Goal: Information Seeking & Learning: Learn about a topic

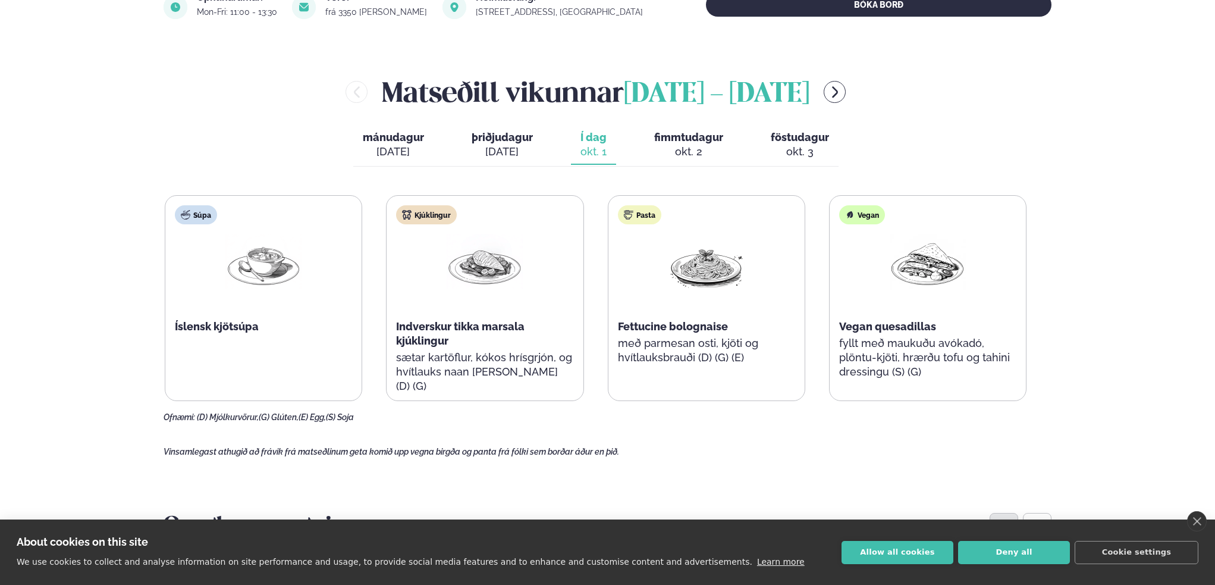
scroll to position [476, 0]
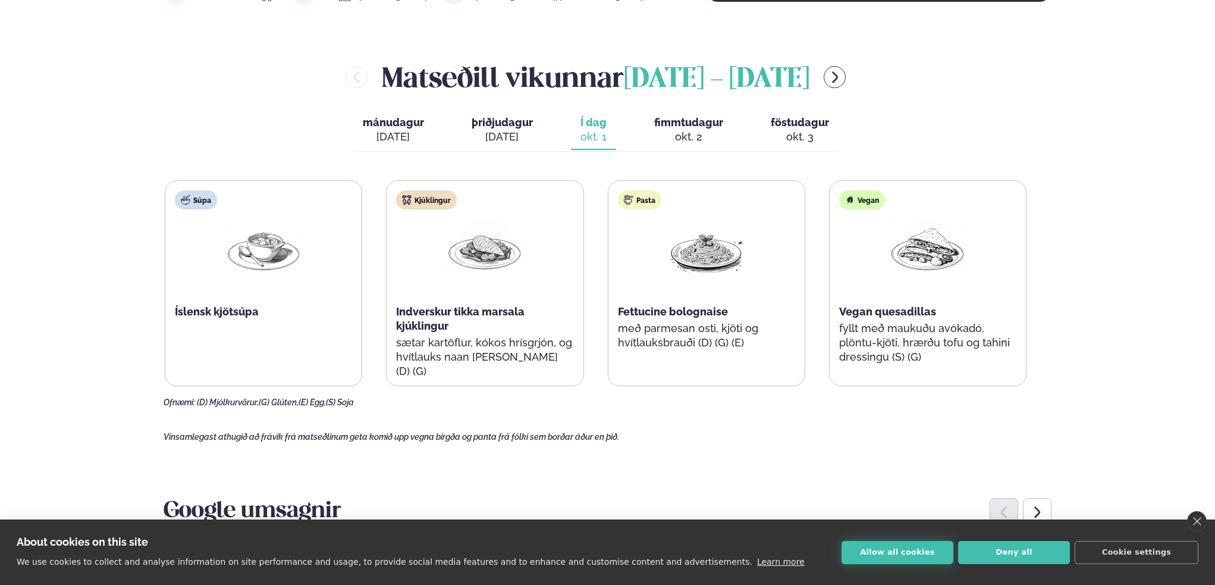
click at [898, 550] on button "Allow all cookies" at bounding box center [898, 552] width 112 height 23
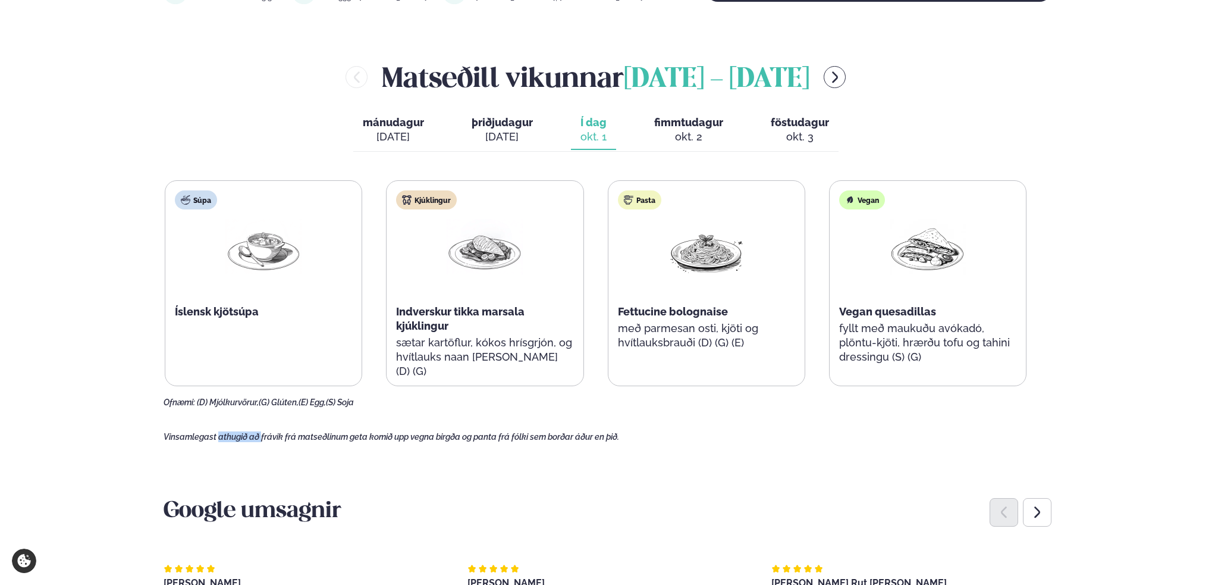
drag, startPoint x: 218, startPoint y: 440, endPoint x: 466, endPoint y: 439, distance: 248.1
click at [263, 435] on span "Vinsamlegast athugið að frávik frá matseðlinum geta komið upp vegna birgða og p…" at bounding box center [392, 437] width 456 height 10
click at [493, 434] on span "Vinsamlegast athugið að frávik frá matseðlinum geta komið upp vegna birgða og p…" at bounding box center [392, 437] width 456 height 10
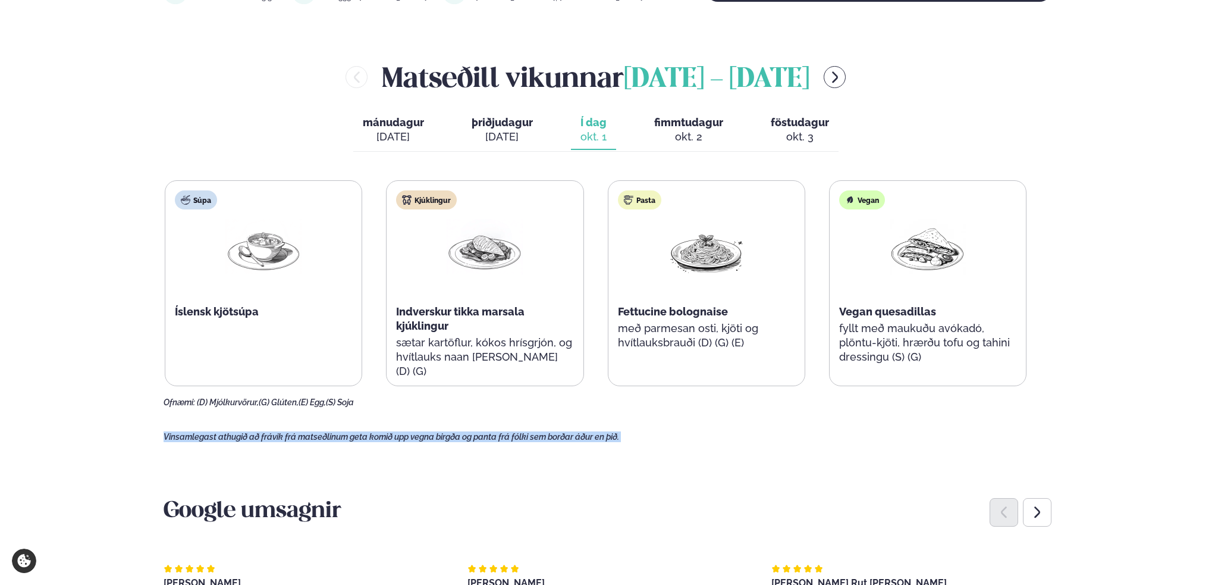
click at [436, 434] on span "Vinsamlegast athugið að frávik frá matseðlinum geta komið upp vegna birgða og p…" at bounding box center [392, 437] width 456 height 10
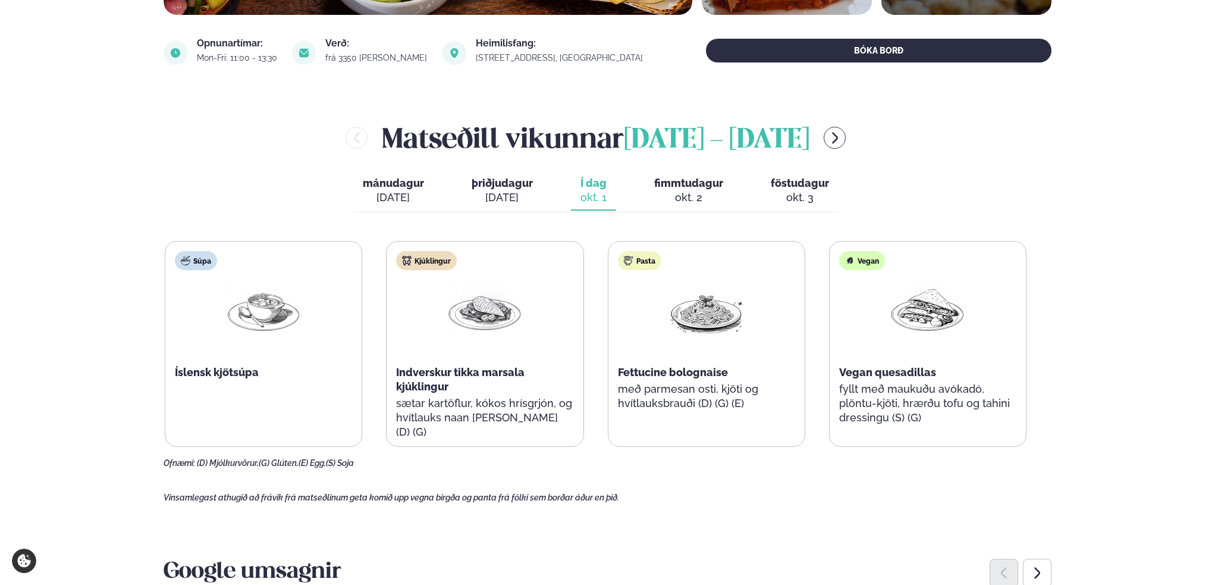
scroll to position [416, 0]
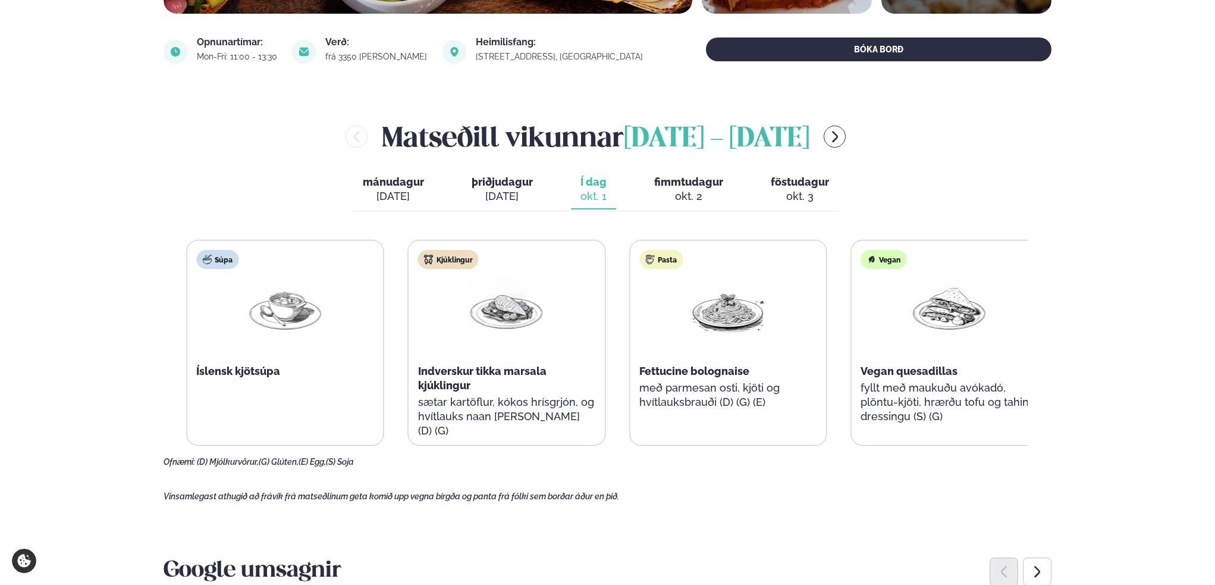
click at [710, 368] on span "Fettucine bolognaise" at bounding box center [695, 371] width 110 height 12
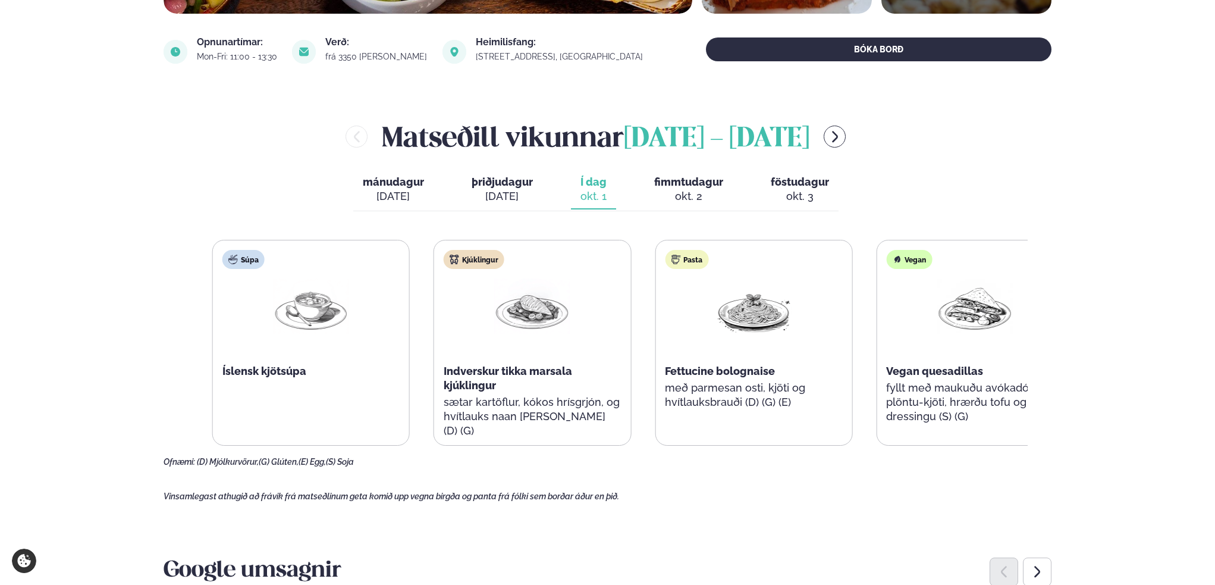
click at [802, 368] on div "Pasta Fettucine bolognaise með parmesan osti, kjöti og hvítlauksbrauði (D) (G) …" at bounding box center [754, 335] width 196 height 190
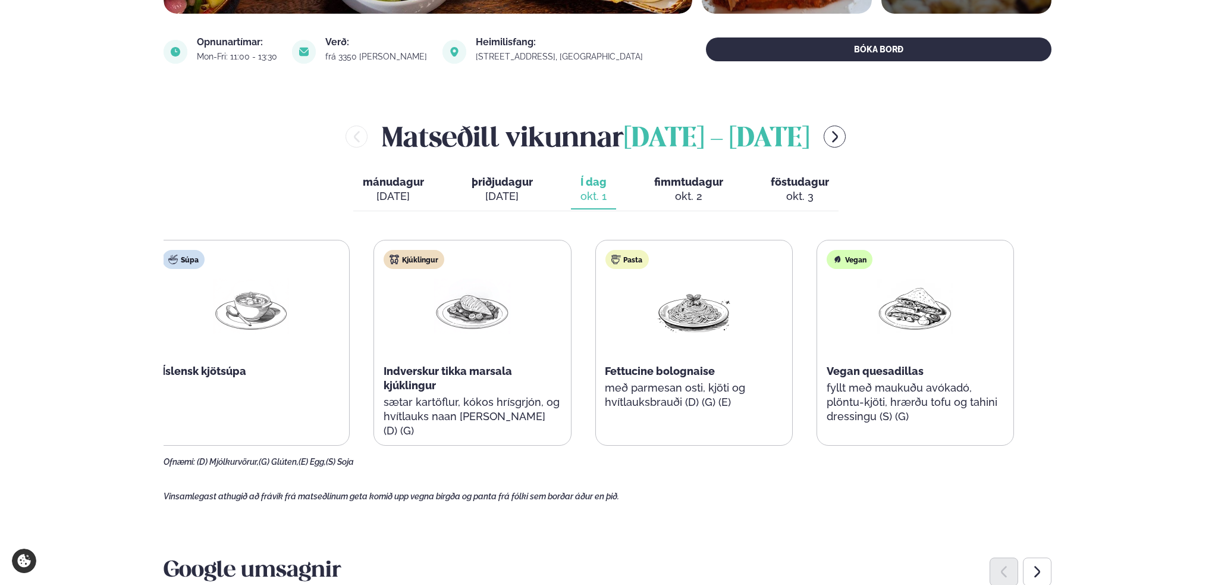
click at [713, 393] on p "með parmesan osti, kjöti og hvítlauksbrauði (D) (G) (E)" at bounding box center [693, 395] width 177 height 29
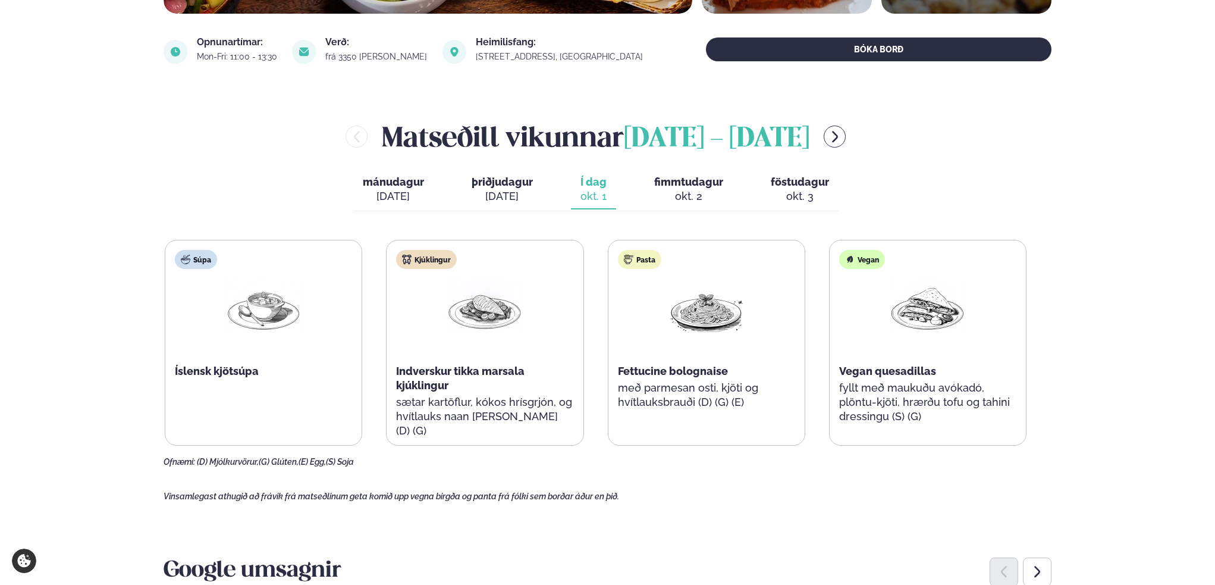
click at [690, 184] on span "fimmtudagur" at bounding box center [688, 182] width 69 height 12
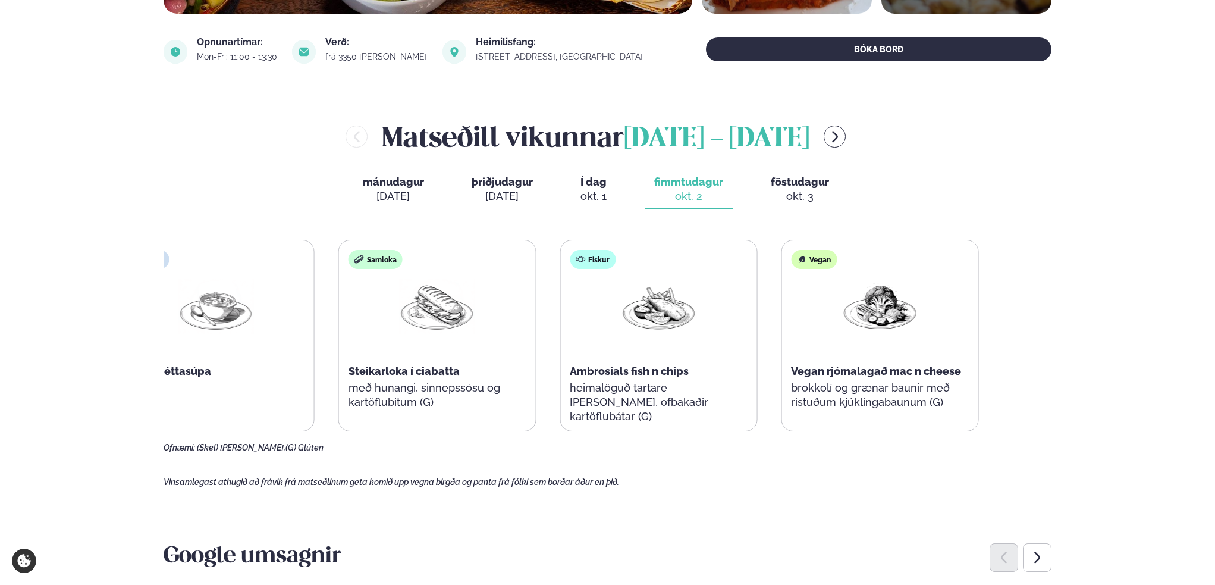
click at [901, 387] on p "brokkolí og grænar baunir með ristuðum kjúklingabaunum (G)" at bounding box center [879, 395] width 177 height 29
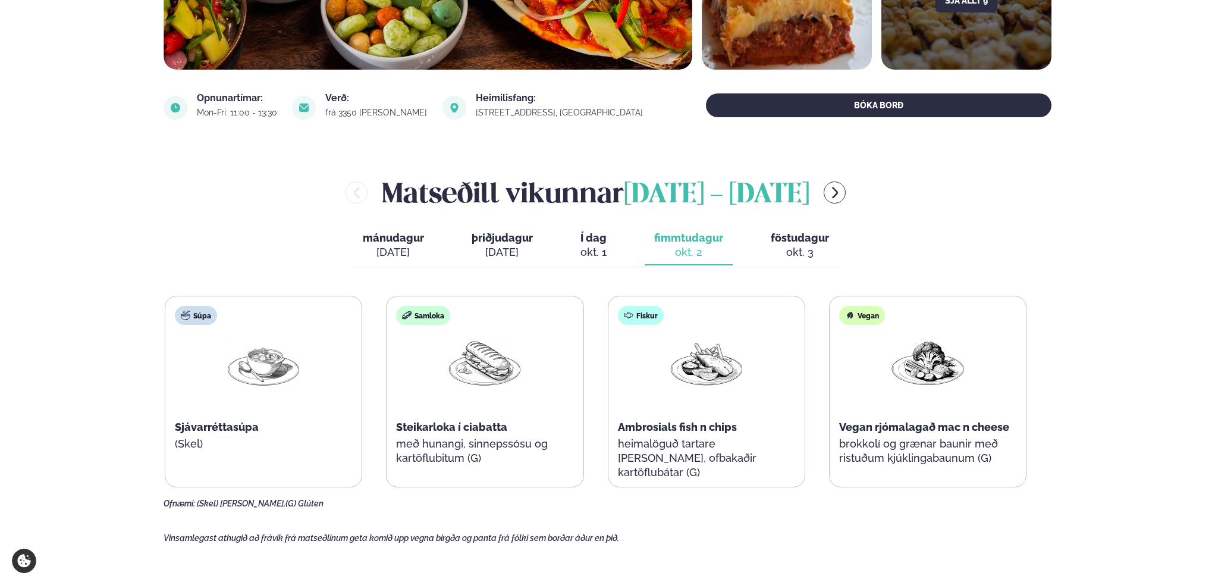
scroll to position [357, 0]
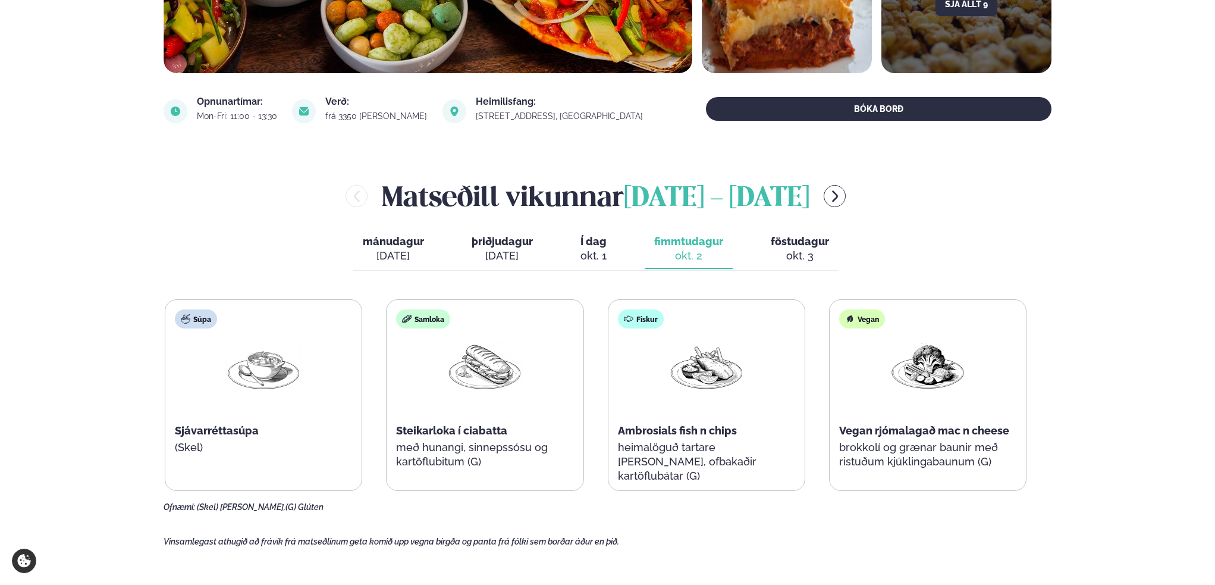
click at [806, 247] on span "föstudagur" at bounding box center [800, 241] width 58 height 12
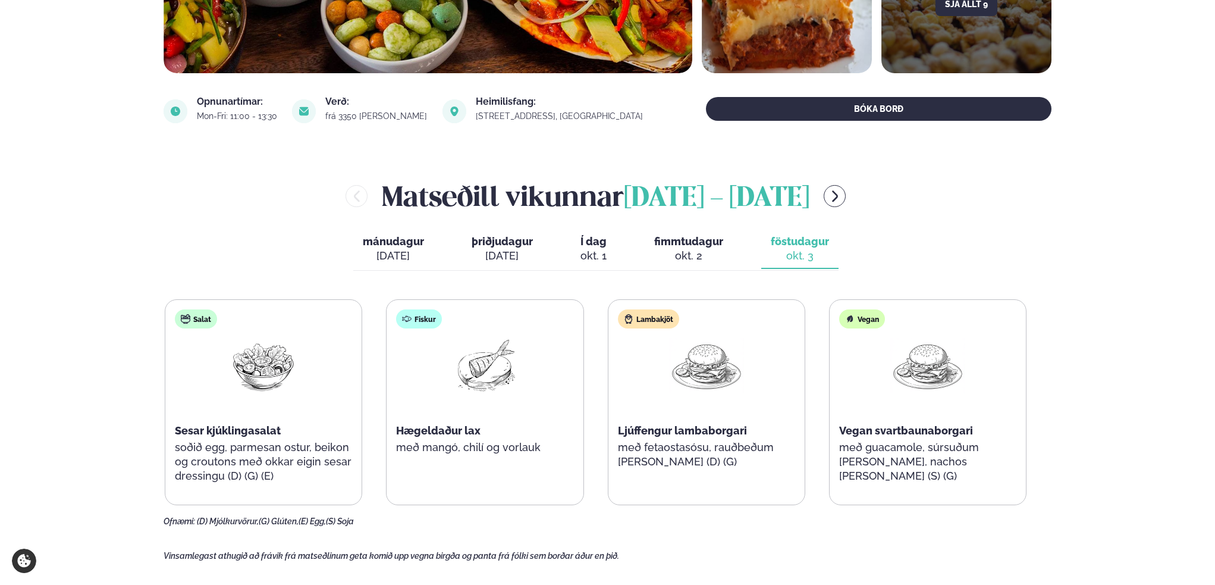
click at [610, 425] on div "Lambakjöt Ljúffengur lambaborgari með fetaostasósu, rauðbeðum [PERSON_NAME] (D)…" at bounding box center [707, 395] width 196 height 190
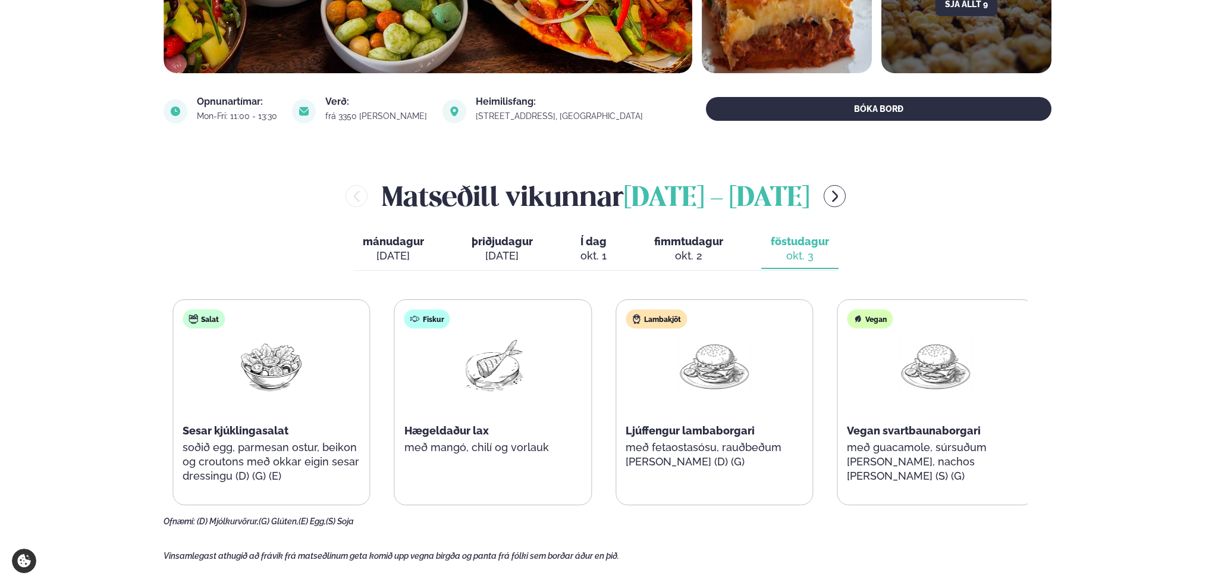
click at [701, 432] on span "Ljúffengur lambaborgari" at bounding box center [690, 430] width 129 height 12
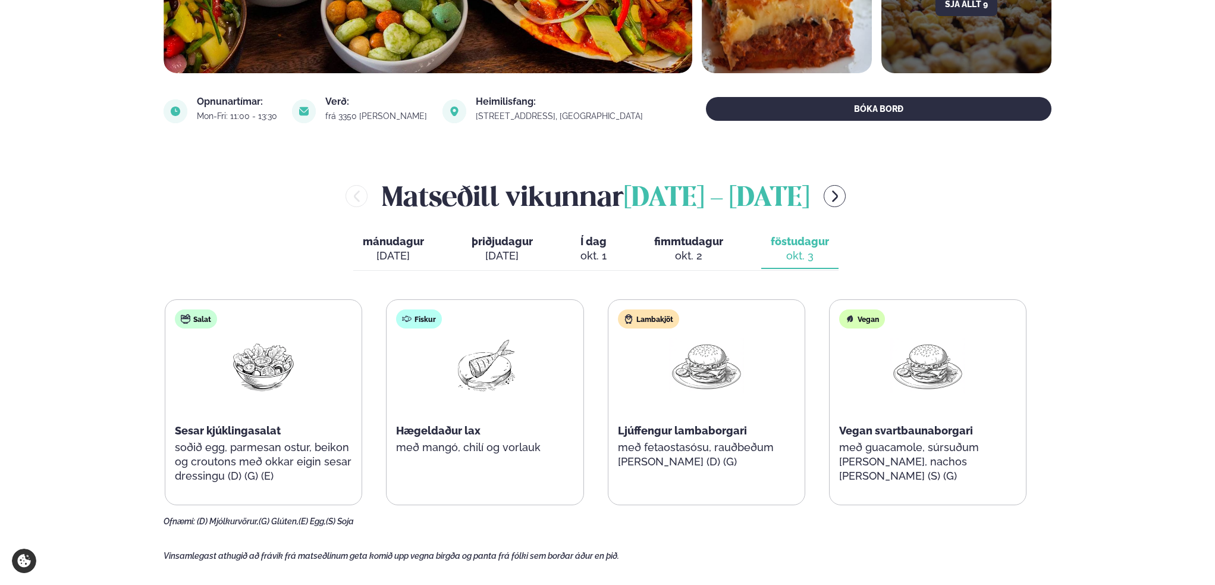
click at [400, 253] on div "[DATE]" at bounding box center [393, 256] width 61 height 14
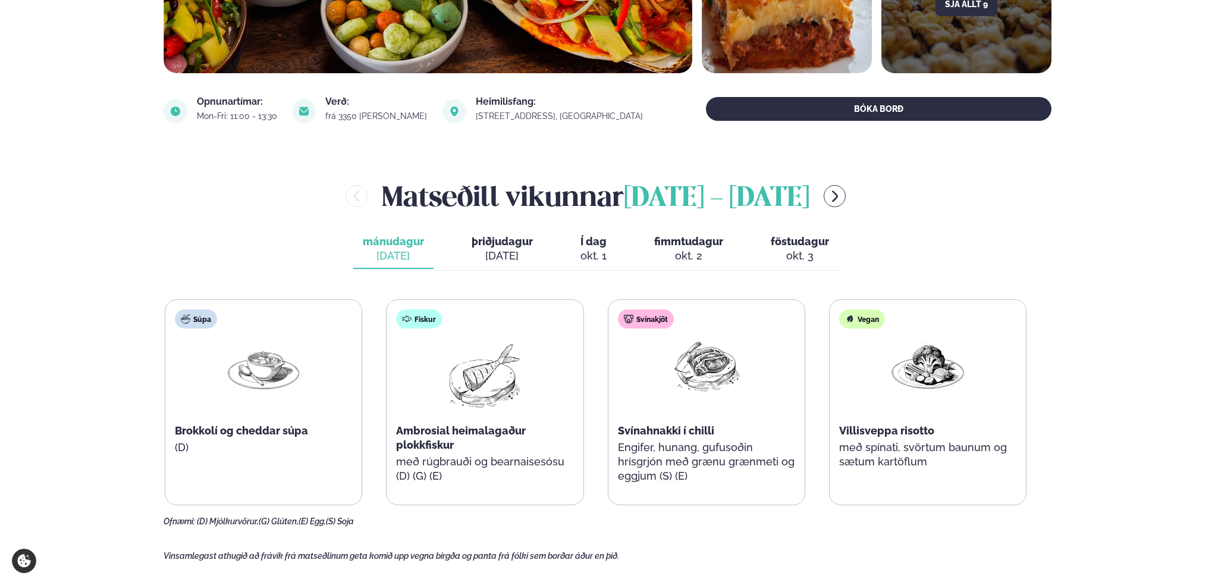
click at [499, 247] on span "þriðjudagur" at bounding box center [502, 241] width 61 height 12
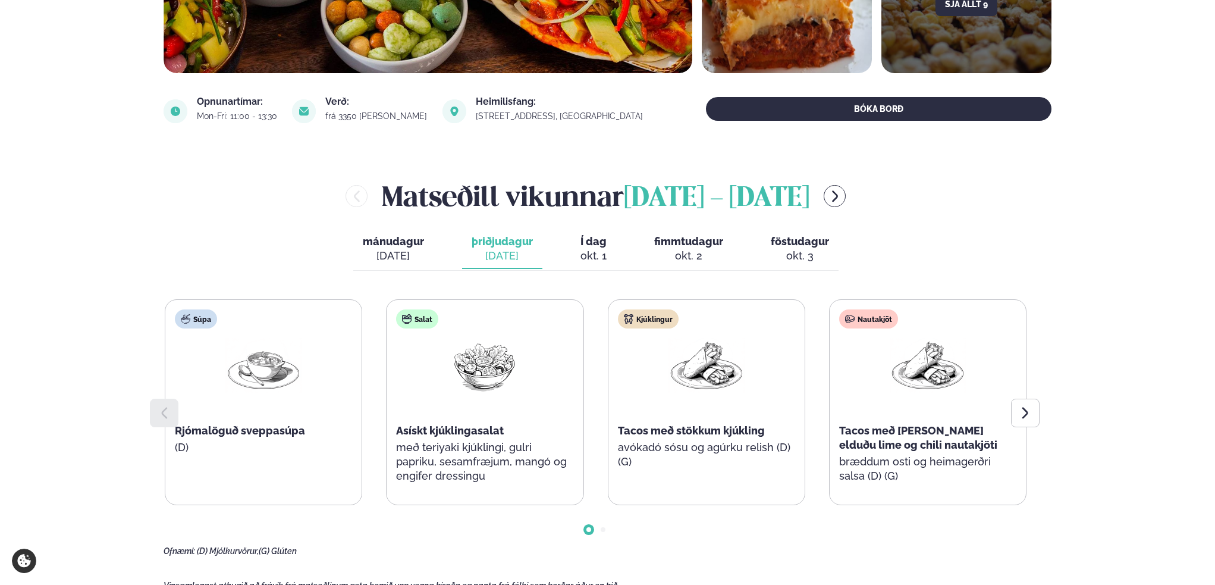
click at [376, 250] on div "[DATE]" at bounding box center [393, 256] width 61 height 14
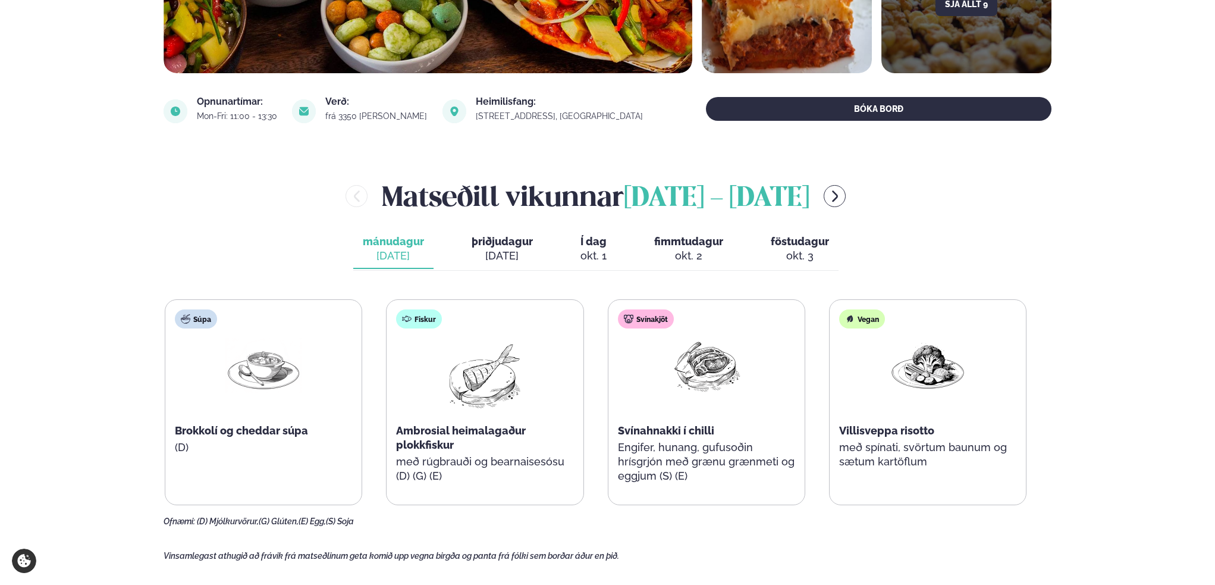
click at [483, 248] on button "þriðjudagur þri. [DATE]" at bounding box center [502, 249] width 80 height 39
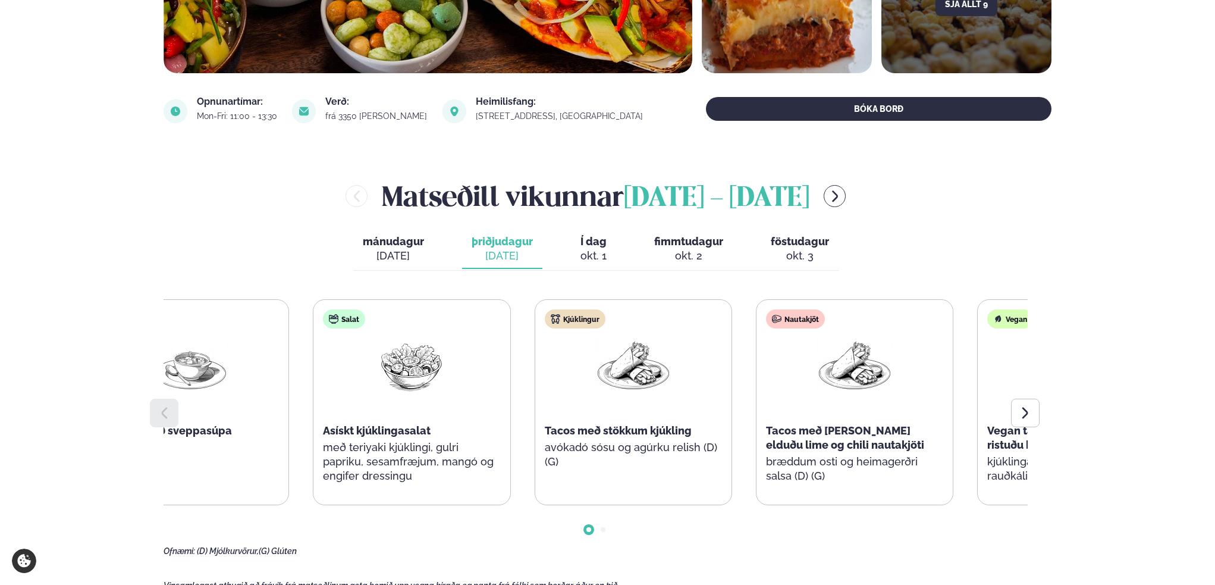
click at [637, 413] on div "Kjúklingur Tacos með stökkum kjúkling avókadó sósu og agúrku relish (D) (G)" at bounding box center [633, 395] width 196 height 190
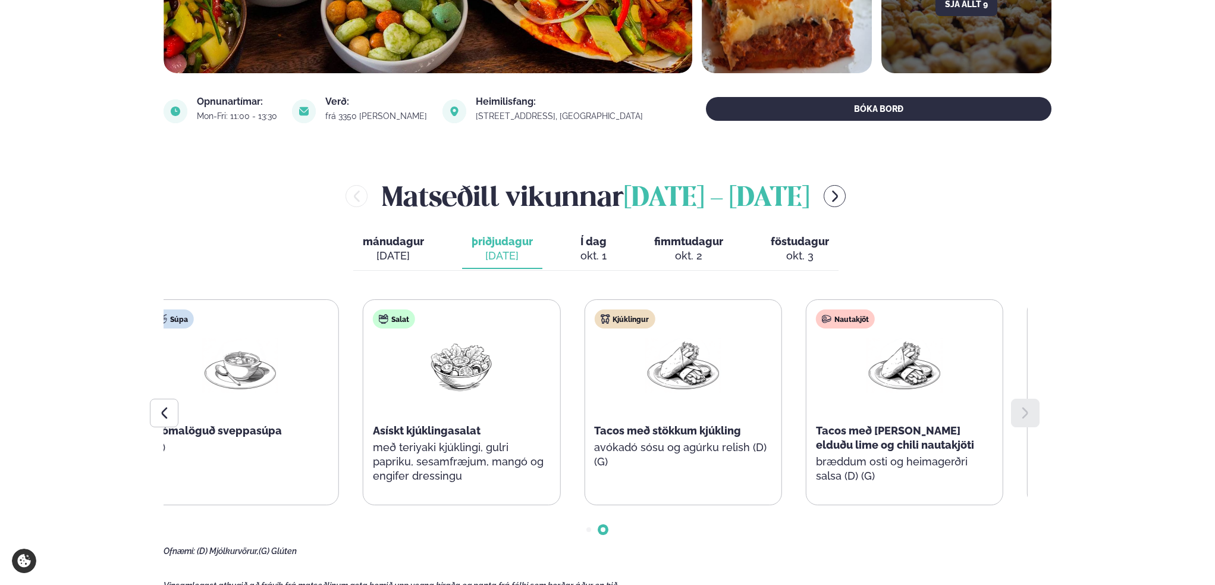
click at [767, 438] on div "Kjúklingur Tacos með stökkum kjúkling avókadó sósu og agúrku relish (D) (G)" at bounding box center [683, 395] width 196 height 190
